Goal: Information Seeking & Learning: Learn about a topic

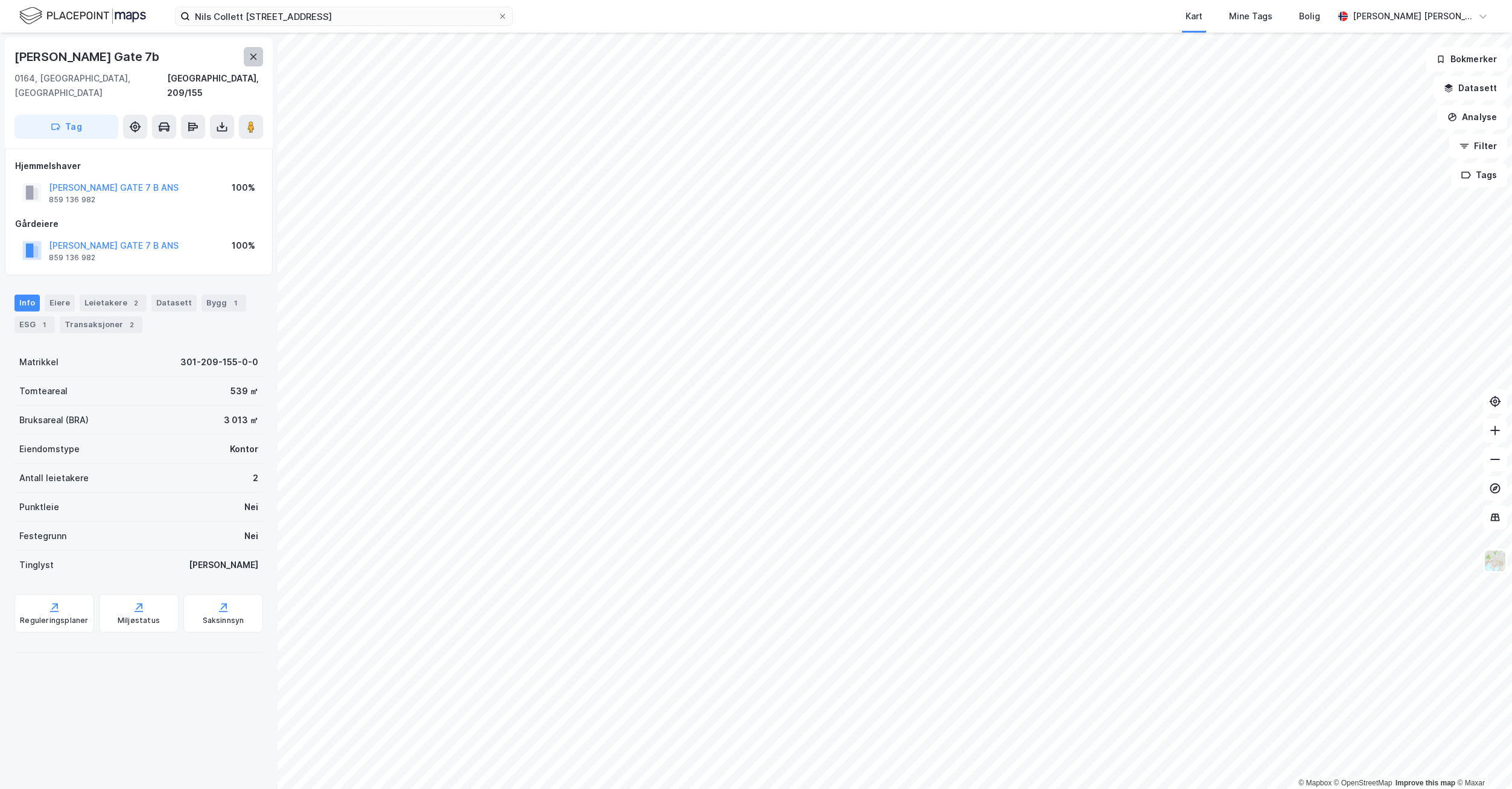
click at [254, 60] on icon at bounding box center [253, 56] width 10 height 10
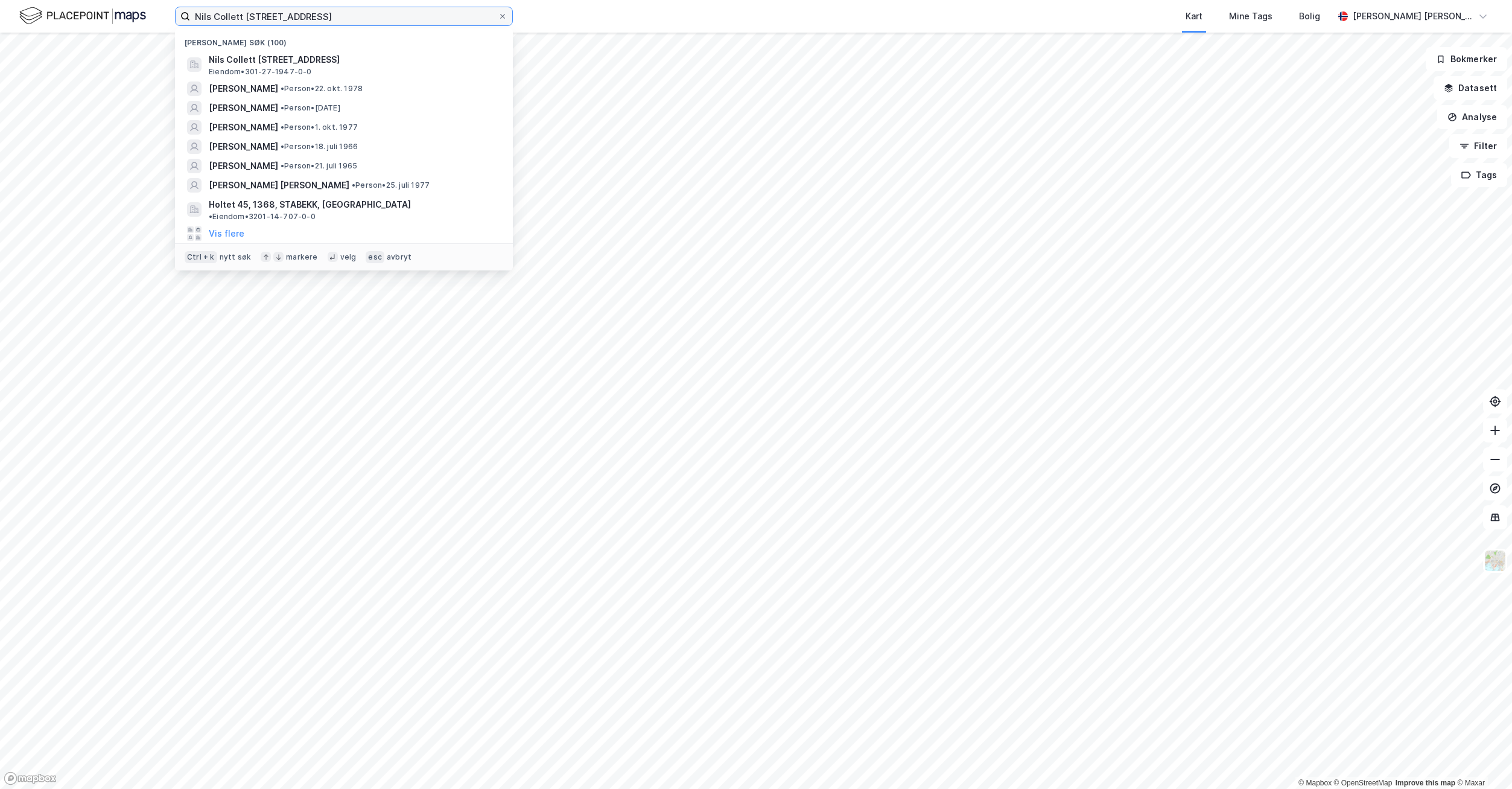
drag, startPoint x: 319, startPoint y: 15, endPoint x: 185, endPoint y: 12, distance: 134.0
click at [185, 12] on label "Nils Collett [STREET_ADDRESS]" at bounding box center [343, 17] width 338 height 19
paste input "Els [PERSON_NAME]"
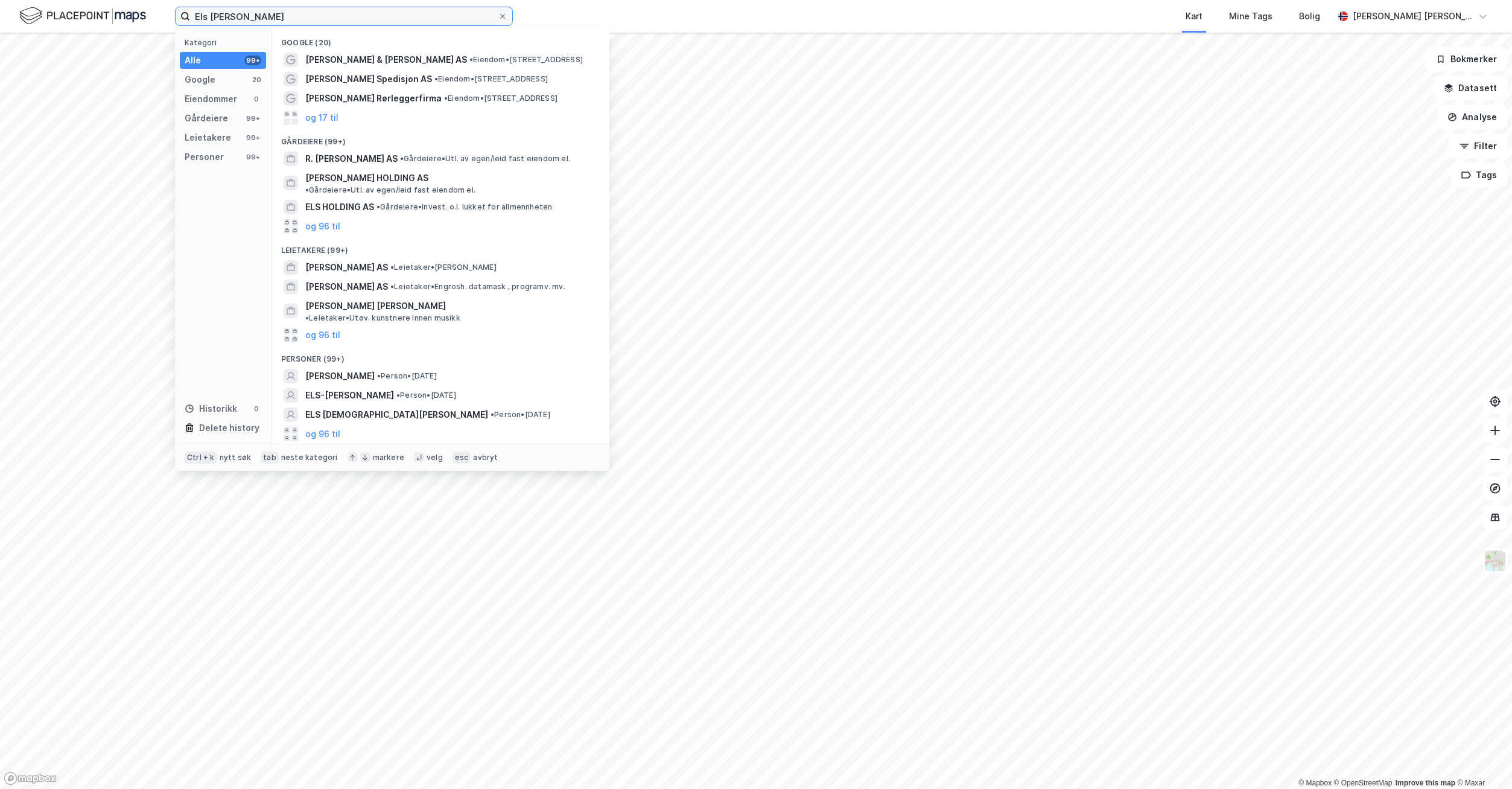
drag, startPoint x: 281, startPoint y: 20, endPoint x: 171, endPoint y: 14, distance: 110.2
click at [171, 14] on div "Els [PERSON_NAME] Kategori Alle 99+ Google 20 Eiendommer 0 Gårdeiere 99+ Leieta…" at bounding box center [756, 16] width 1512 height 32
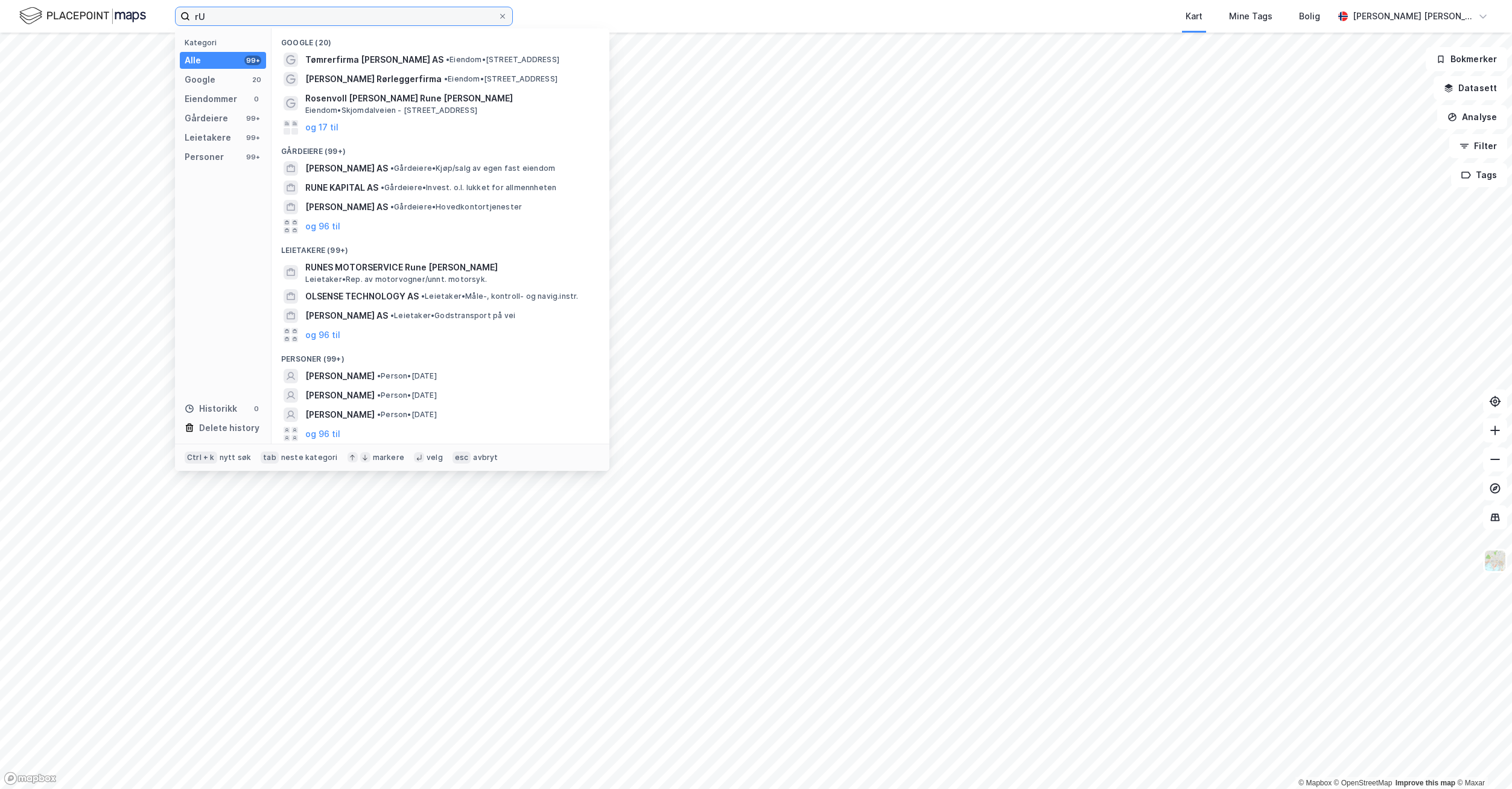
type input "r"
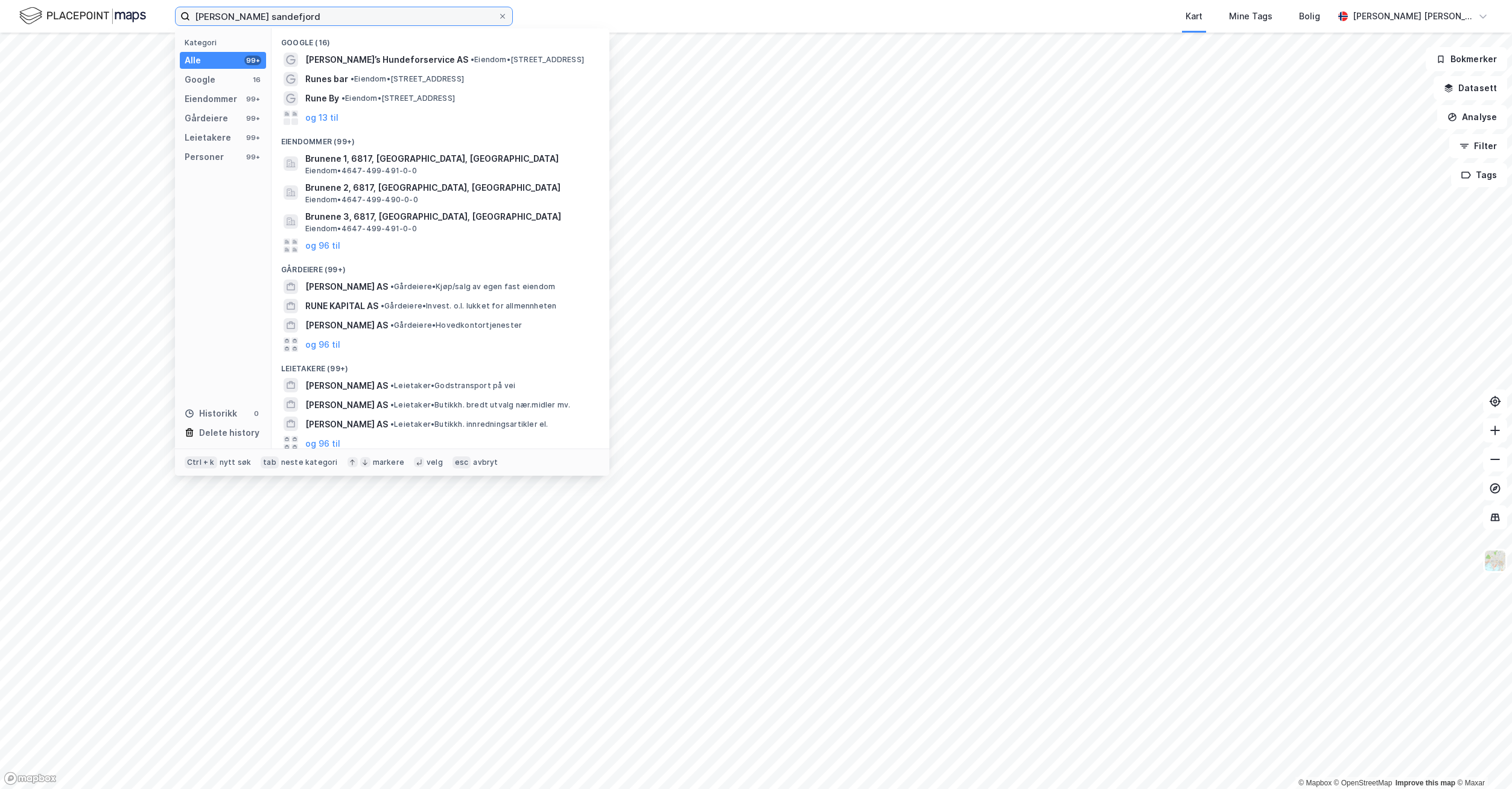
type input "[PERSON_NAME] sandefjord"
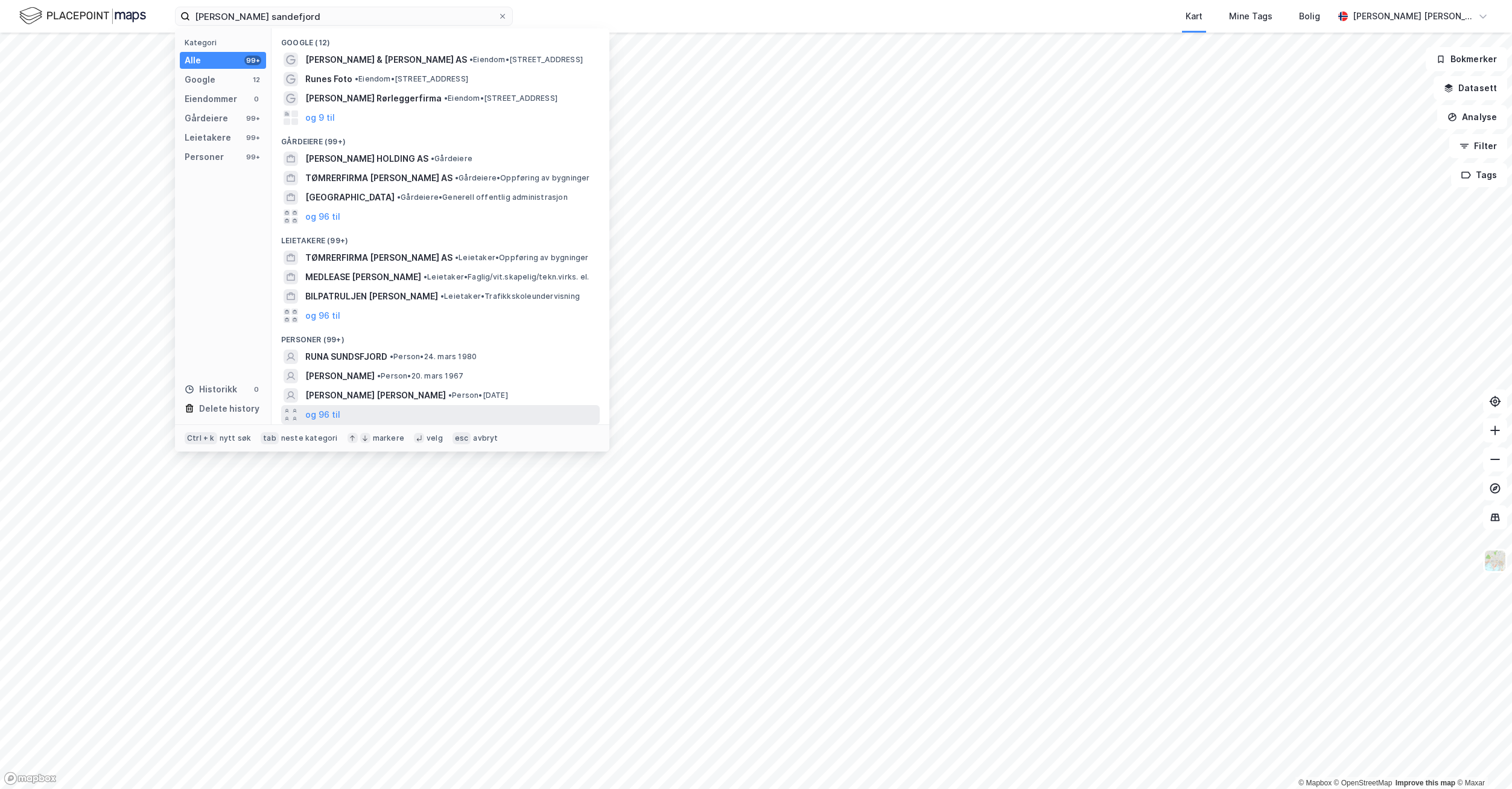
click at [340, 414] on div "og 96 til" at bounding box center [440, 414] width 319 height 19
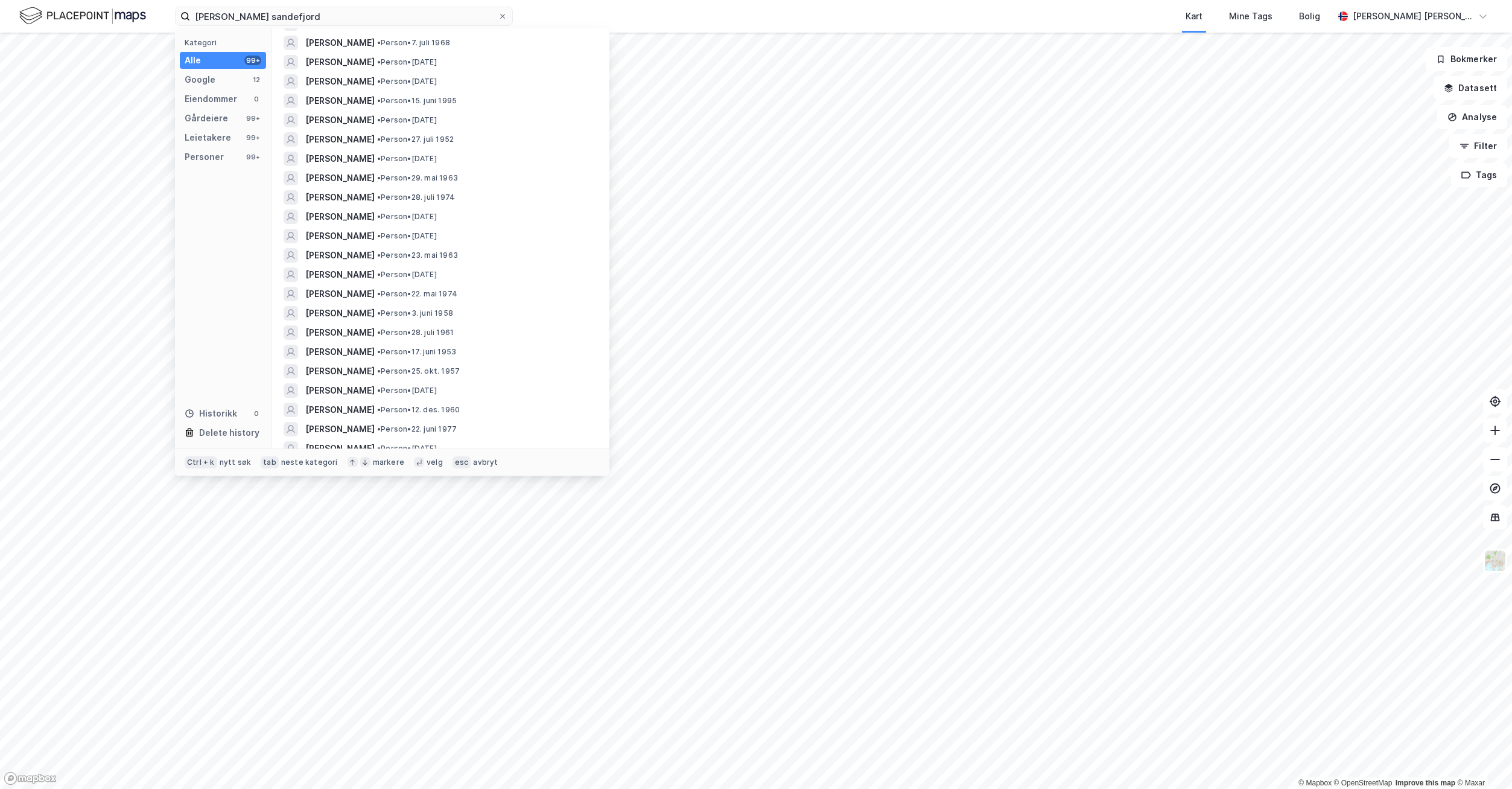
scroll to position [1146, 0]
click at [377, 372] on span "• Person • 22. juni 1977" at bounding box center [417, 369] width 80 height 10
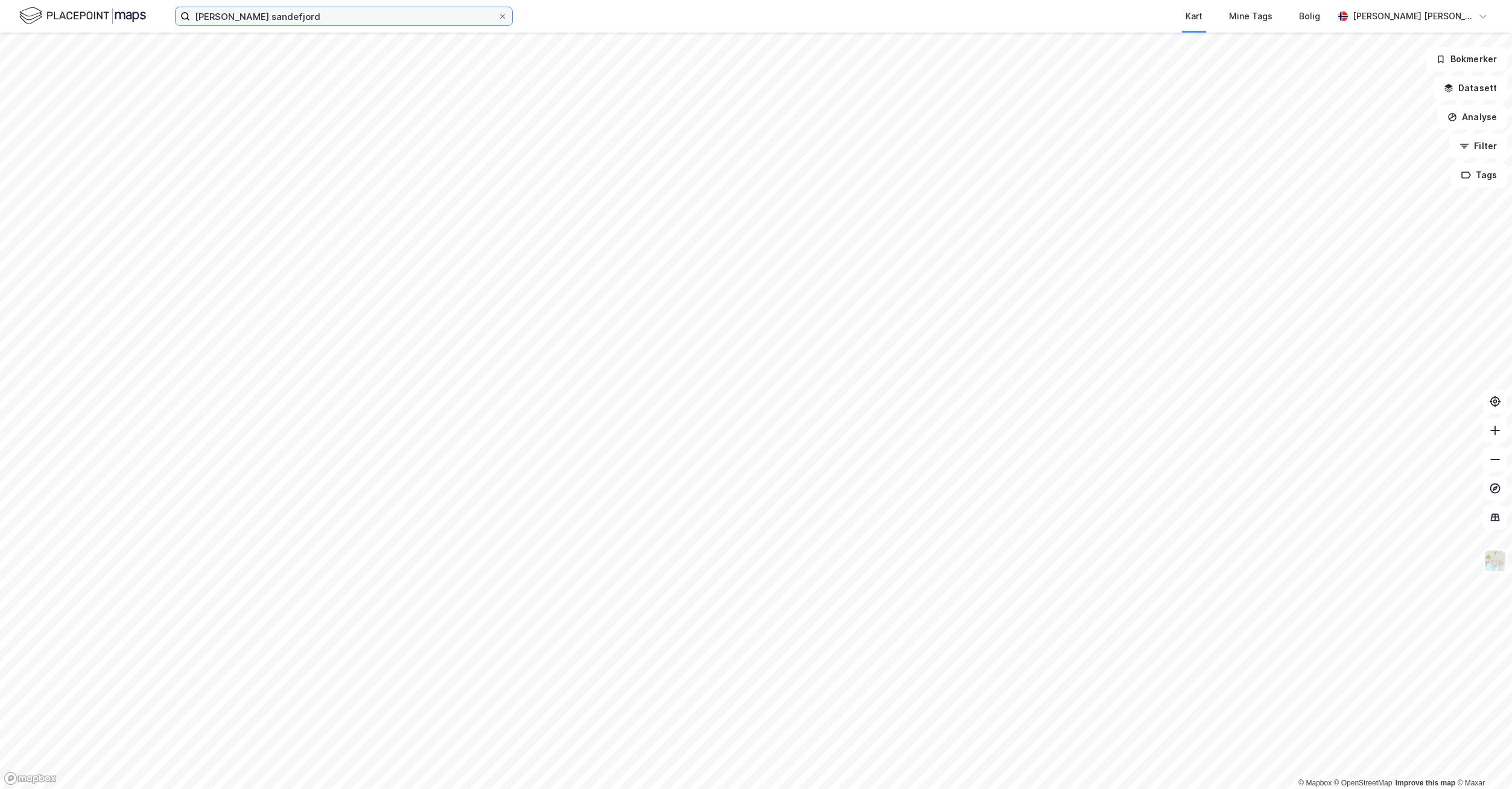
click at [326, 11] on input "[PERSON_NAME] sandefjord" at bounding box center [343, 17] width 308 height 18
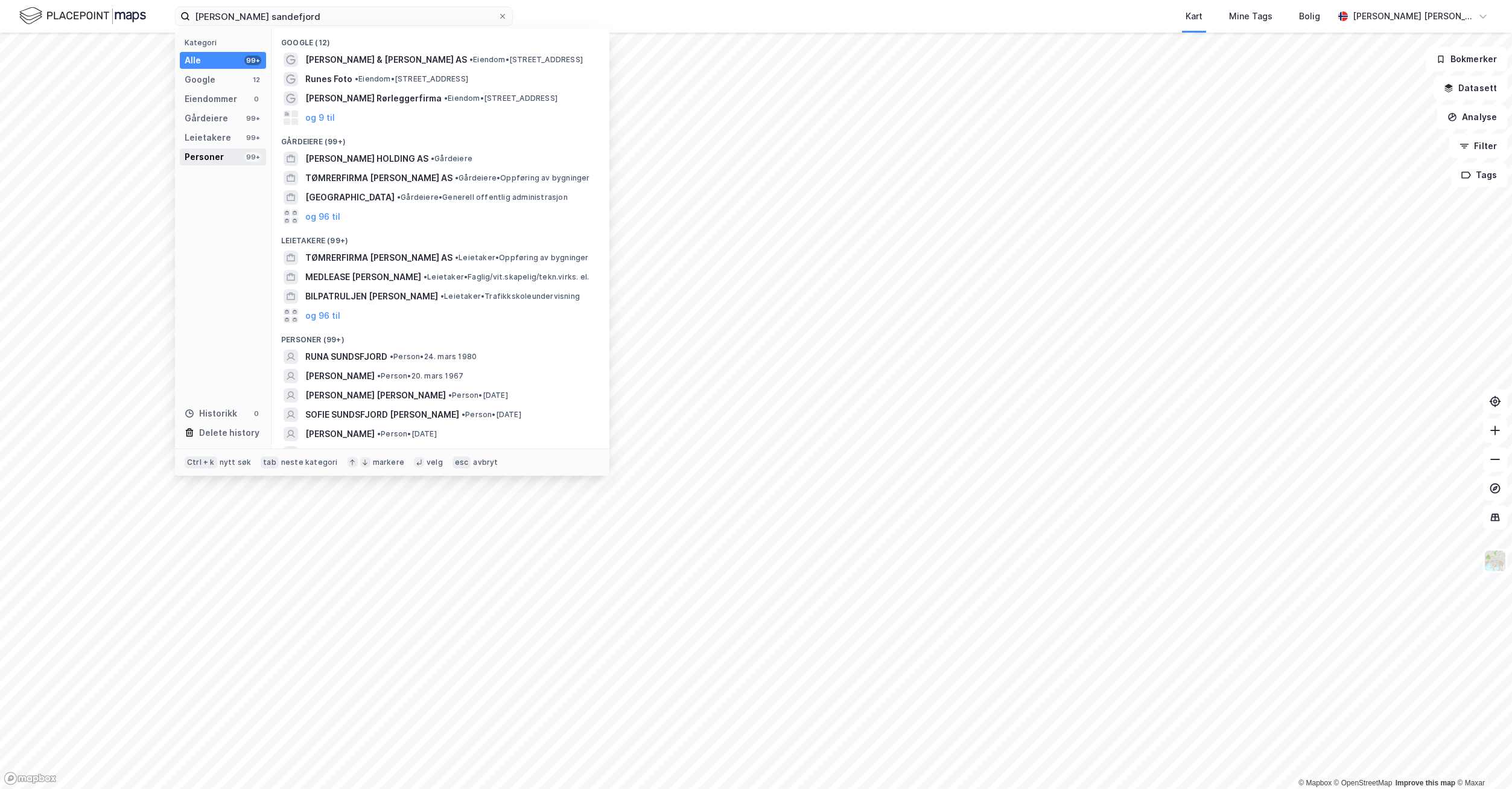
click at [197, 160] on div "Personer" at bounding box center [204, 156] width 39 height 14
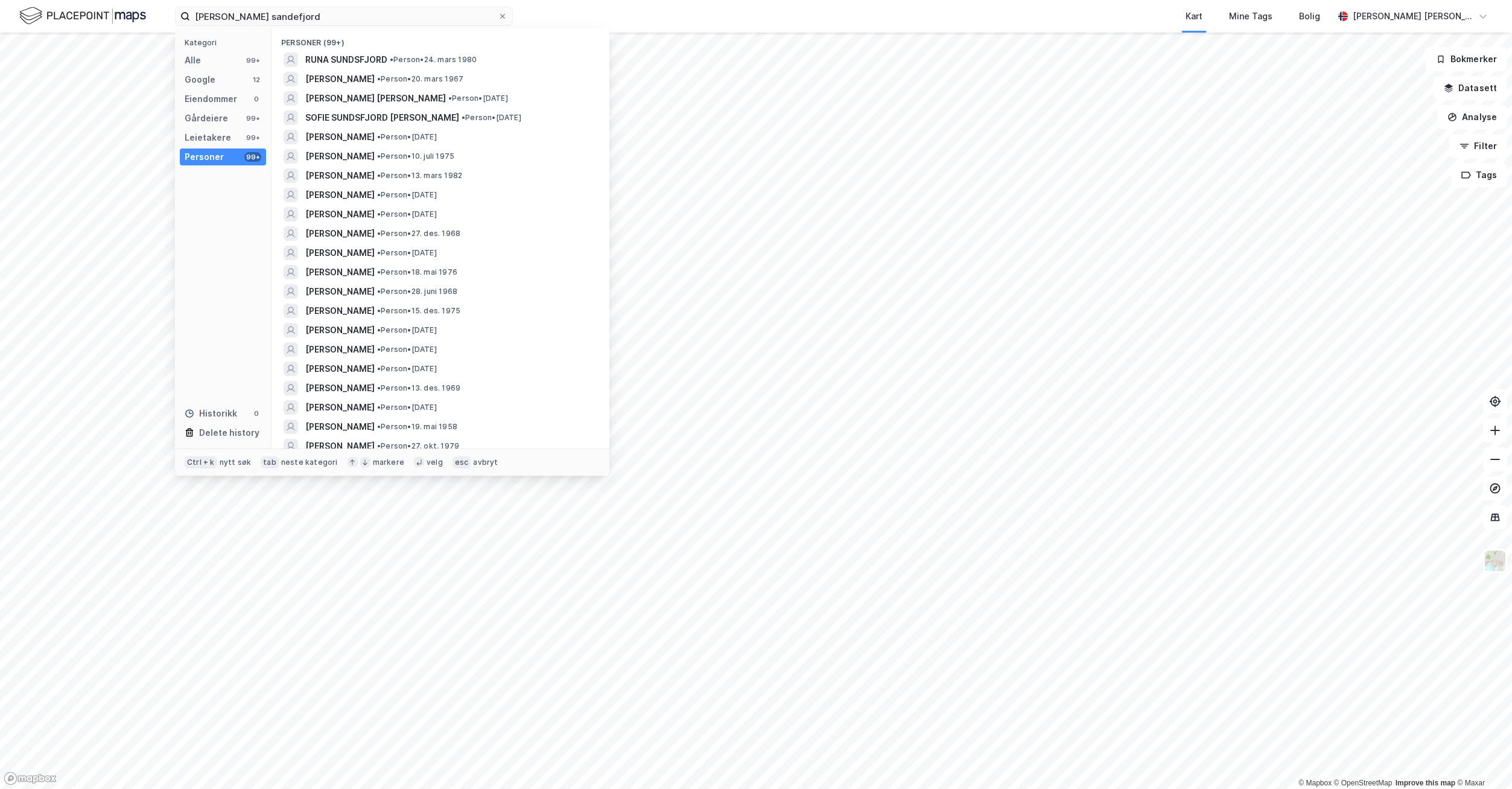
click at [586, 12] on div "Kart Mine Tags Bolig" at bounding box center [952, 16] width 763 height 32
drag, startPoint x: 318, startPoint y: 14, endPoint x: 151, endPoint y: 16, distance: 167.0
click at [151, 16] on div "[PERSON_NAME] sandefjord Kategori Alle 99+ Google 12 Eiendommer 0 Gårdeiere 99+…" at bounding box center [756, 16] width 1512 height 32
paste input "[PERSON_NAME][DEMOGRAPHIC_DATA]"
type input "[PERSON_NAME][DEMOGRAPHIC_DATA]"
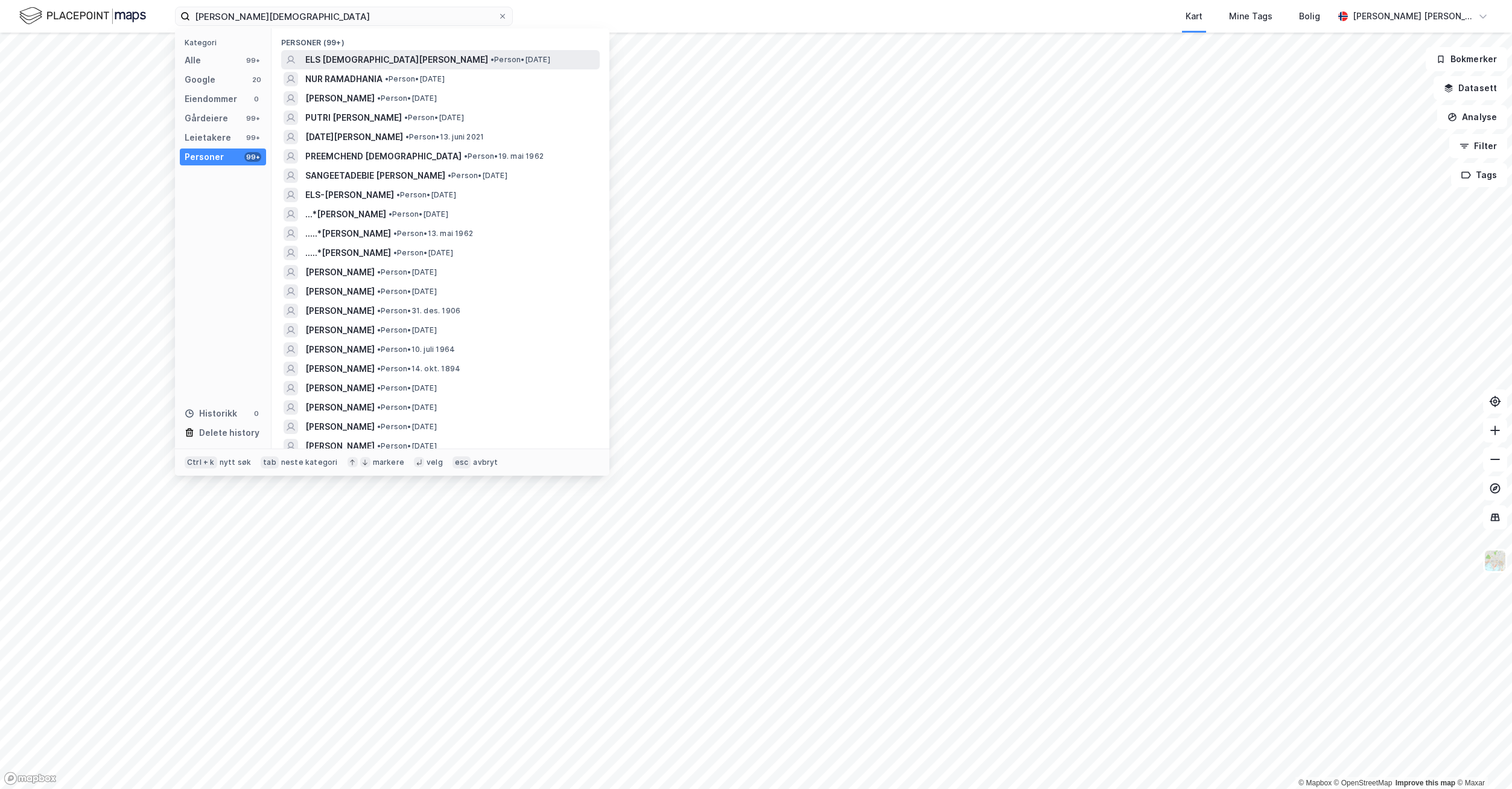
click at [357, 63] on span "ELS [DEMOGRAPHIC_DATA][PERSON_NAME]" at bounding box center [397, 59] width 183 height 14
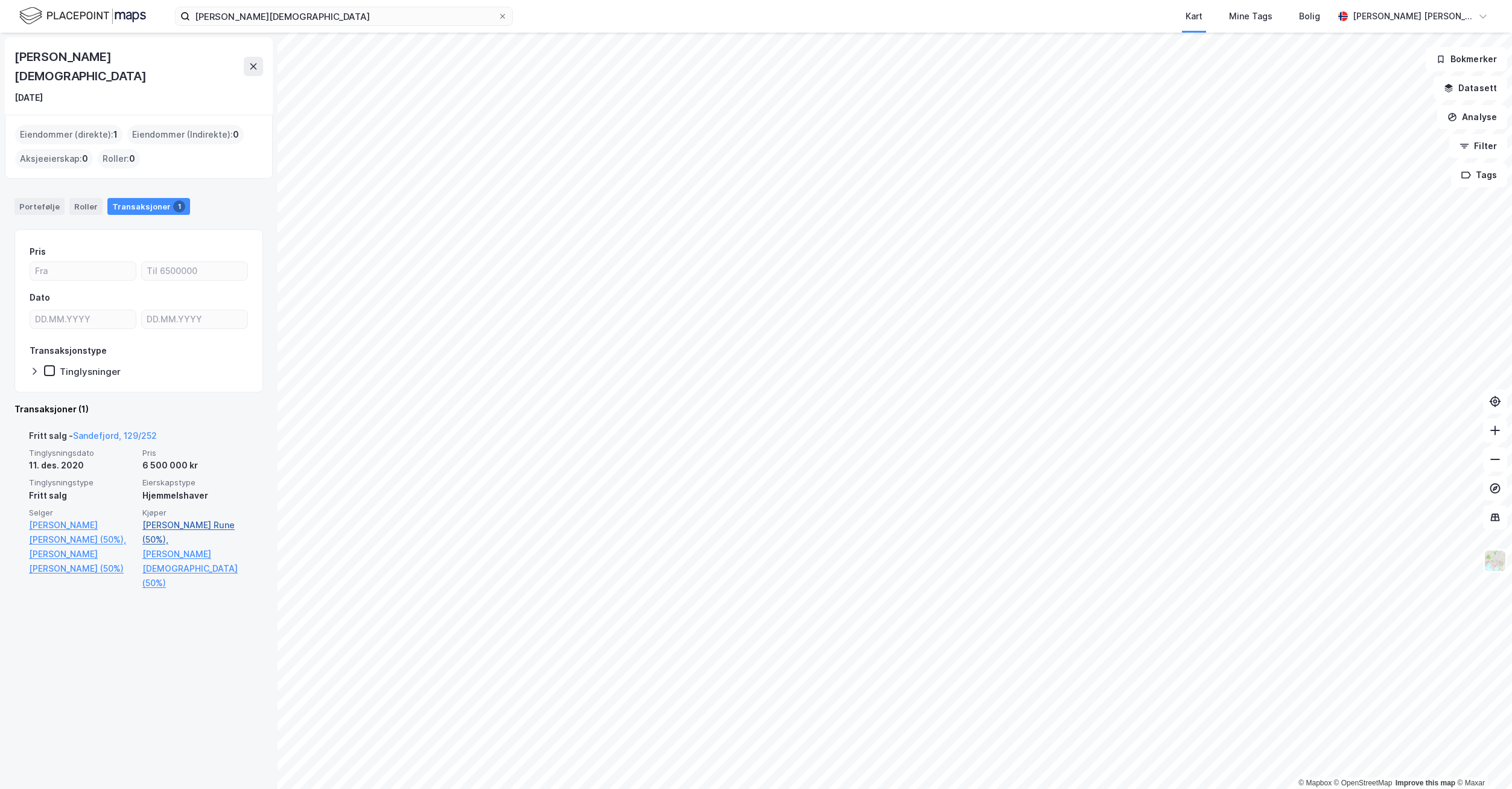
click at [177, 518] on link "[PERSON_NAME] Rune (50%)," at bounding box center [195, 532] width 106 height 29
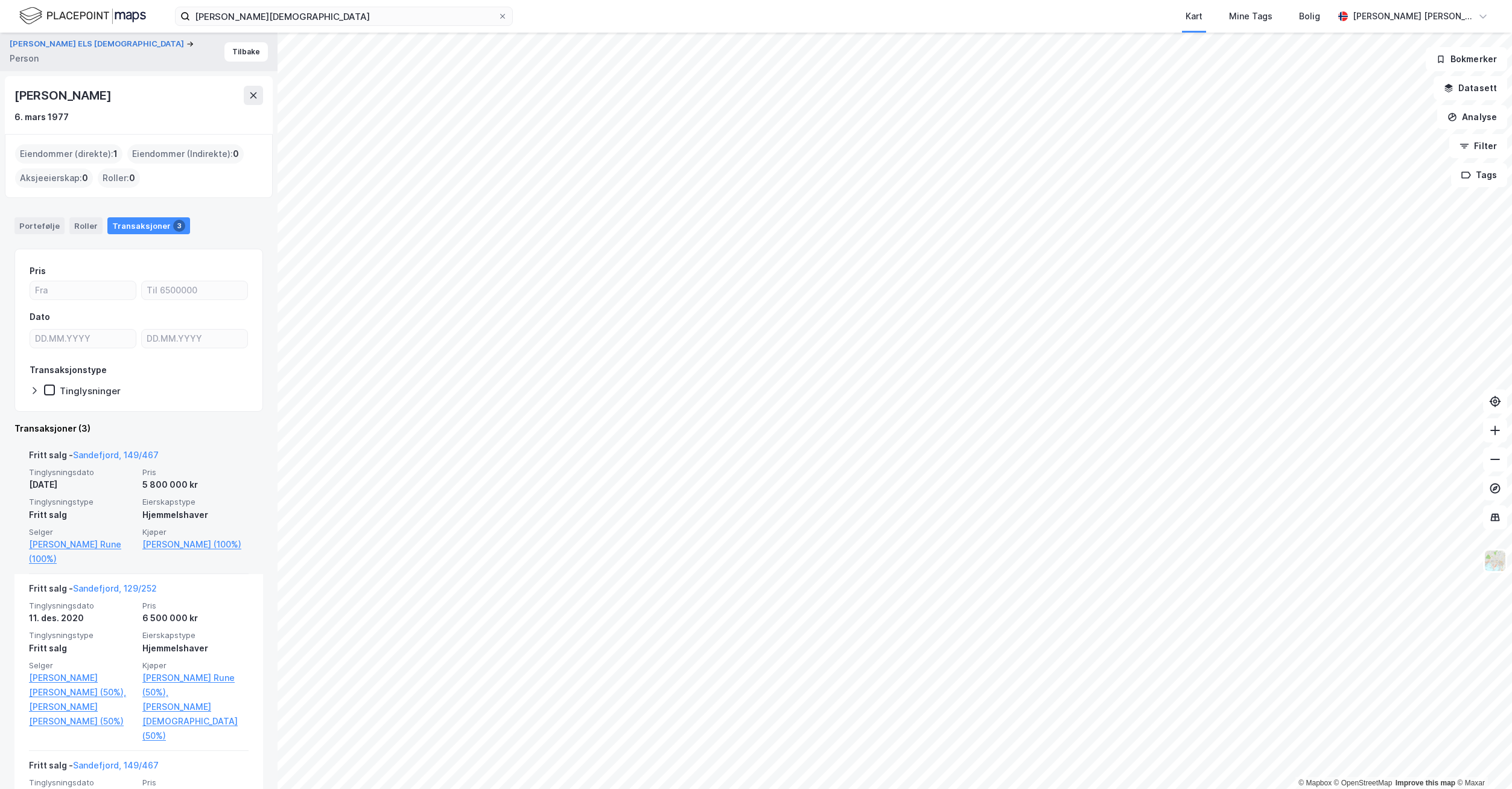
scroll to position [109, 0]
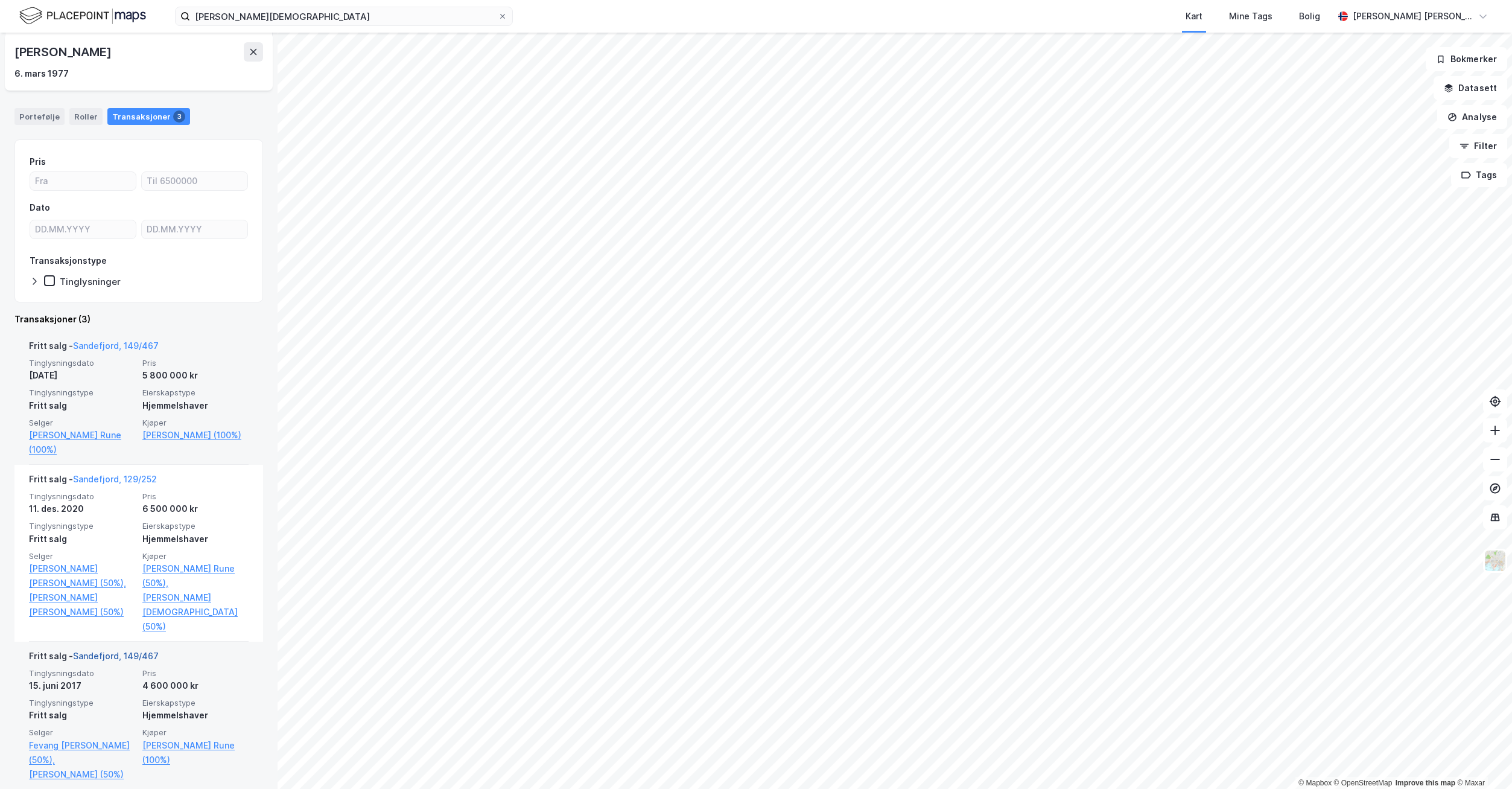
click at [119, 651] on link "Sandefjord, 149/467" at bounding box center [116, 655] width 85 height 10
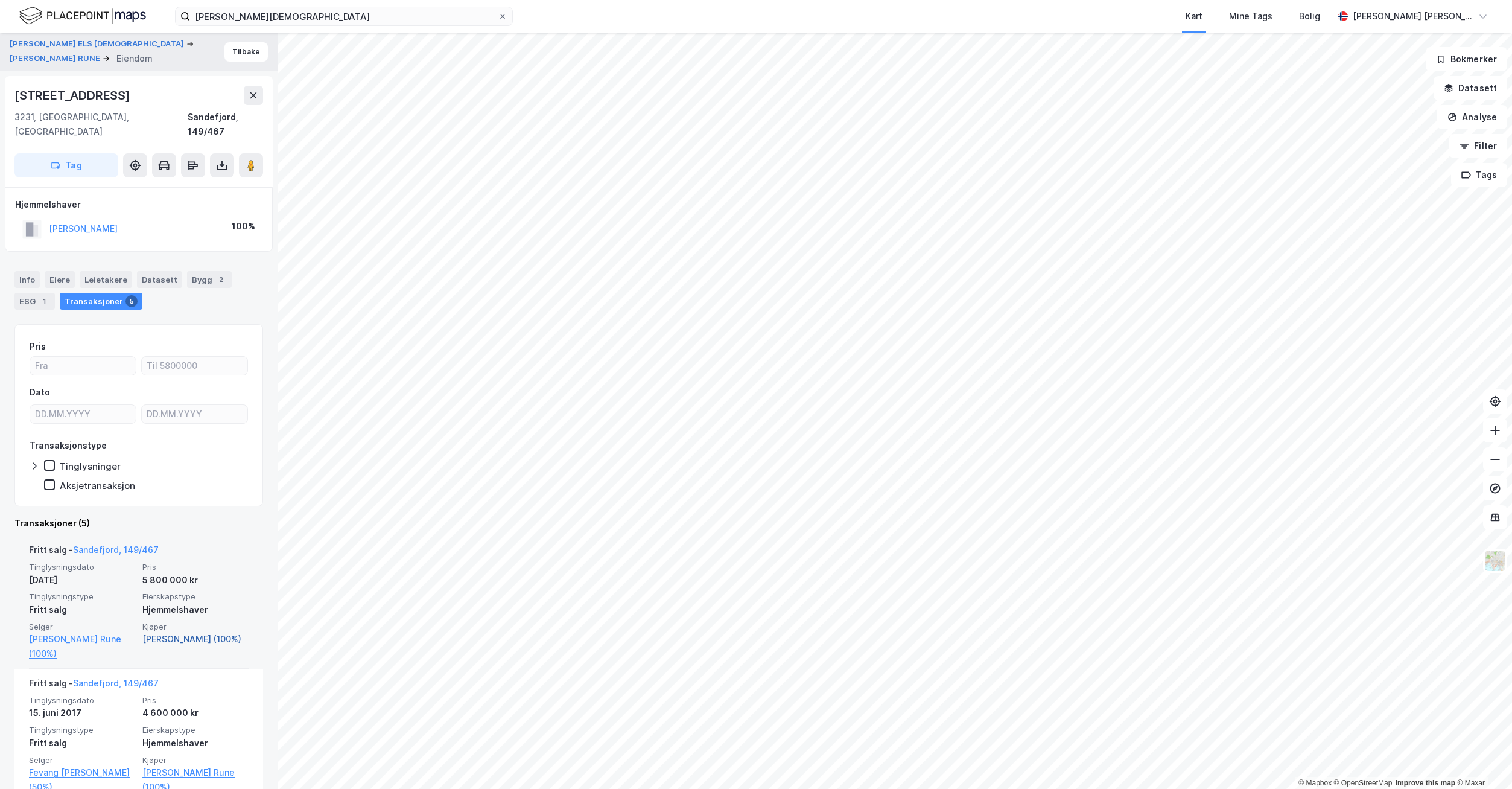
scroll to position [500, 0]
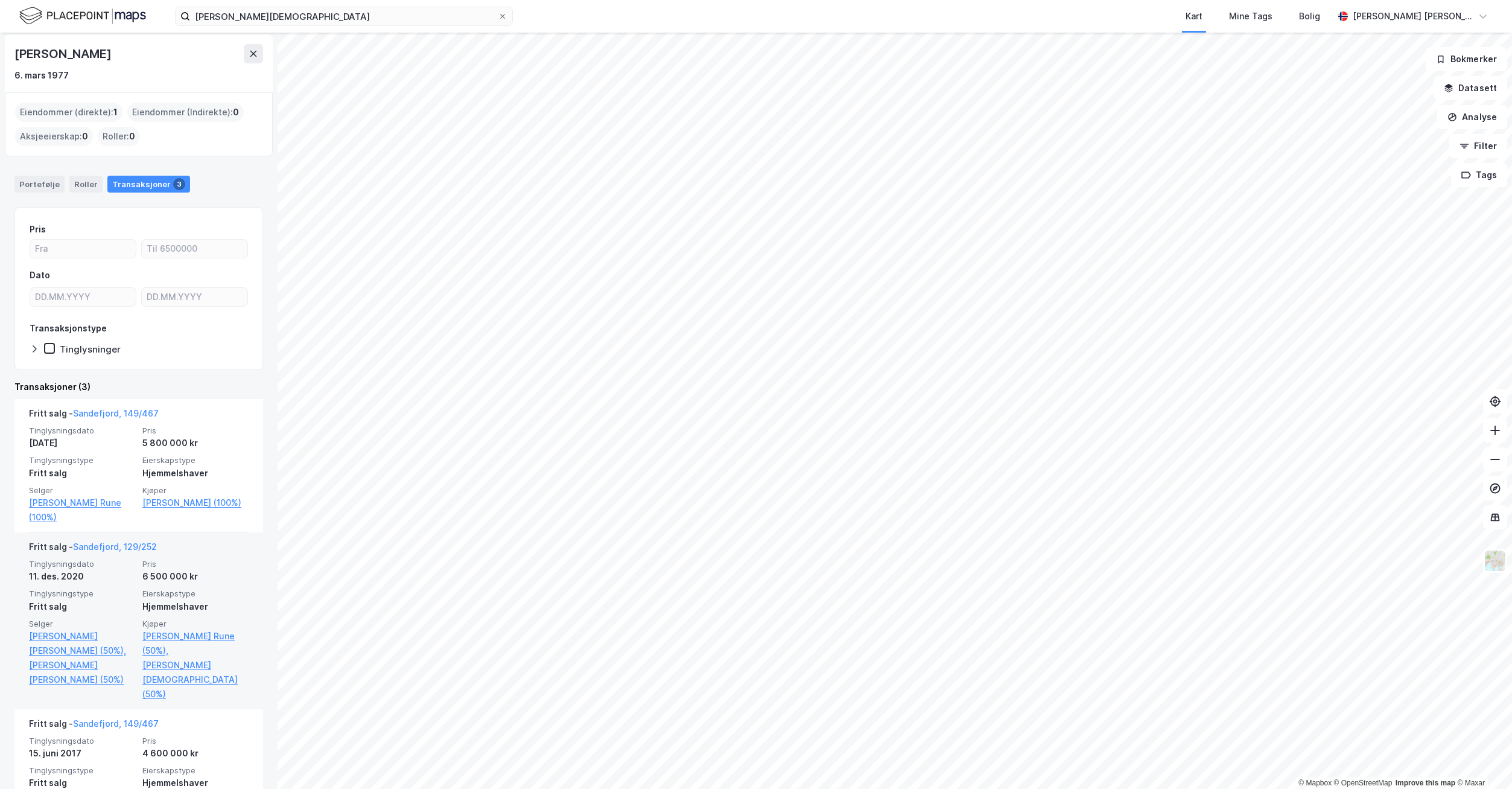
scroll to position [109, 0]
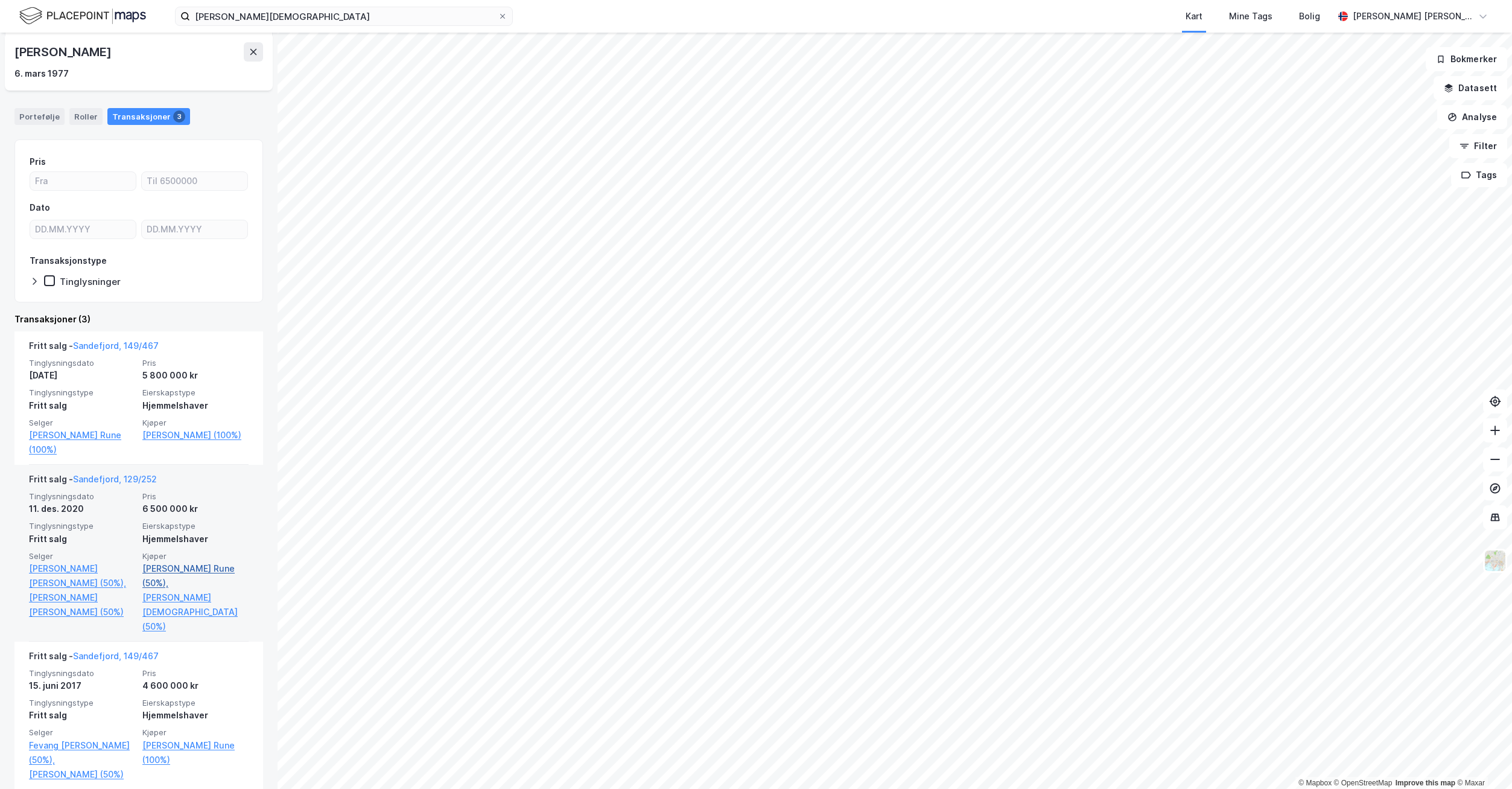
click at [178, 567] on link "[PERSON_NAME] Rune (50%)," at bounding box center [195, 576] width 106 height 29
